Goal: Transaction & Acquisition: Purchase product/service

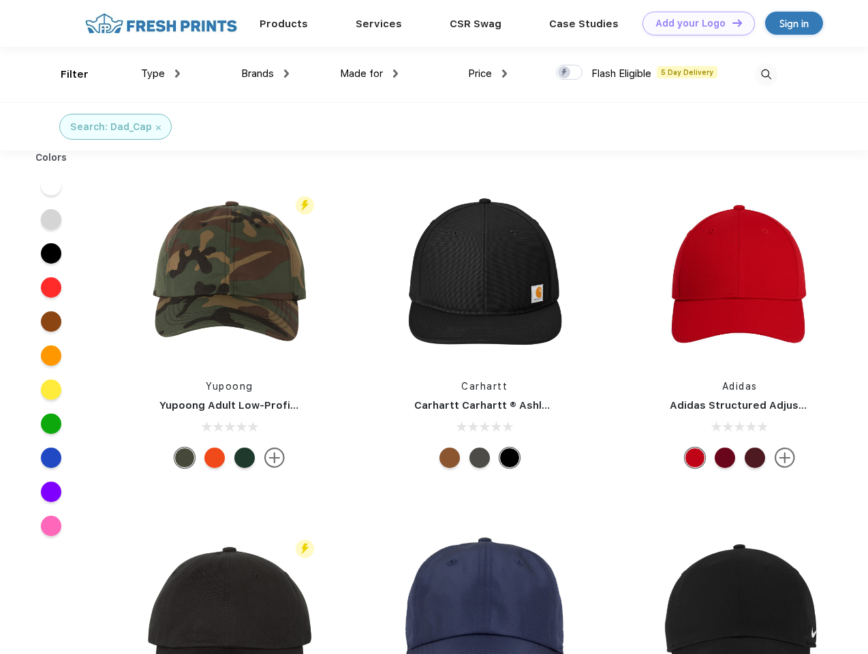
scroll to position [1, 0]
click at [693, 23] on link "Add your Logo Design Tool" at bounding box center [698, 24] width 112 height 24
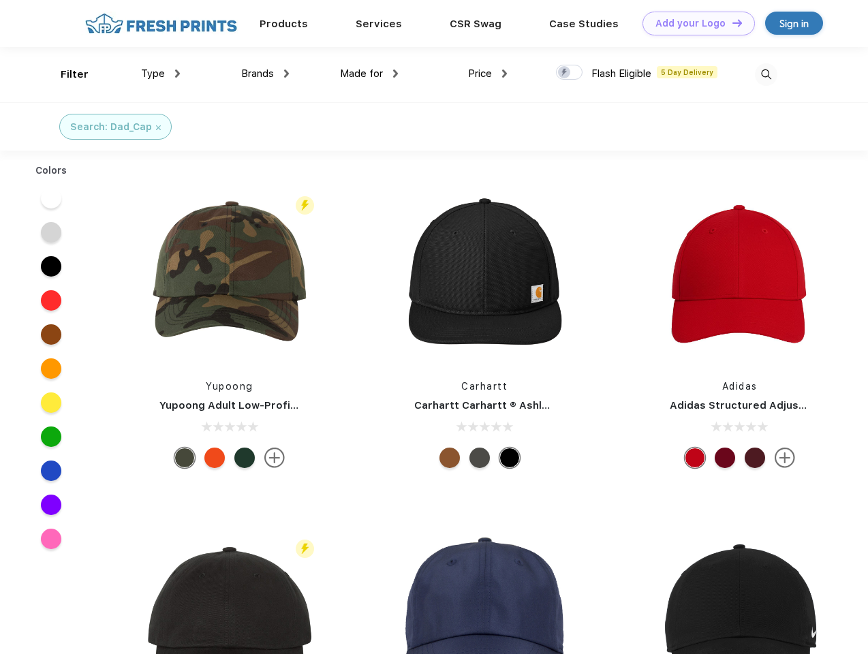
click at [0, 0] on div "Design Tool" at bounding box center [0, 0] width 0 height 0
click at [731, 22] on link "Add your Logo Design Tool" at bounding box center [698, 24] width 112 height 24
click at [65, 74] on div "Filter" at bounding box center [75, 75] width 28 height 16
click at [161, 74] on span "Type" at bounding box center [153, 73] width 24 height 12
click at [265, 74] on span "Brands" at bounding box center [257, 73] width 33 height 12
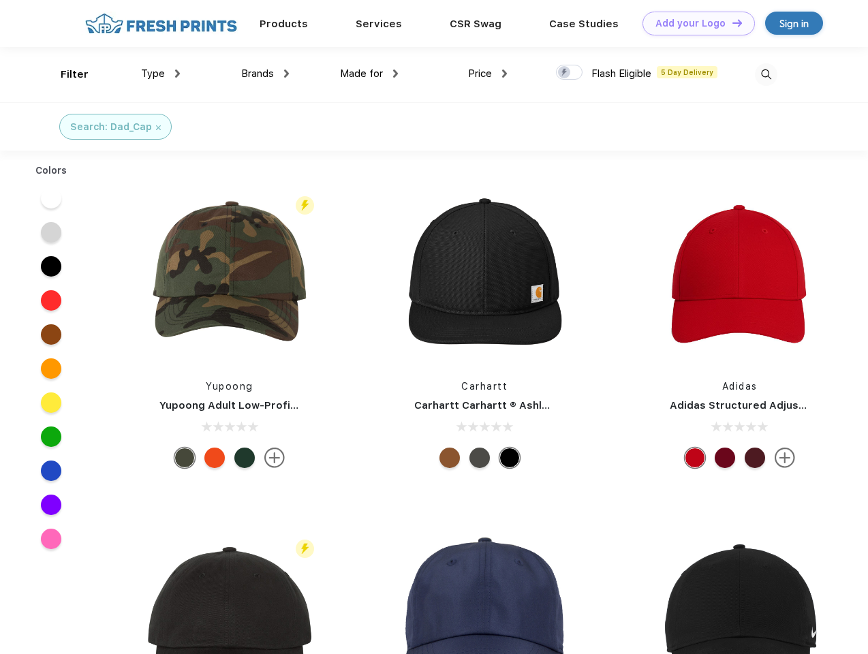
click at [369, 74] on span "Made for" at bounding box center [361, 73] width 43 height 12
click at [488, 74] on span "Price" at bounding box center [480, 73] width 24 height 12
click at [569, 73] on div at bounding box center [569, 72] width 27 height 15
click at [565, 73] on input "checkbox" at bounding box center [560, 68] width 9 height 9
click at [766, 74] on img at bounding box center [766, 74] width 22 height 22
